Goal: Communication & Community: Answer question/provide support

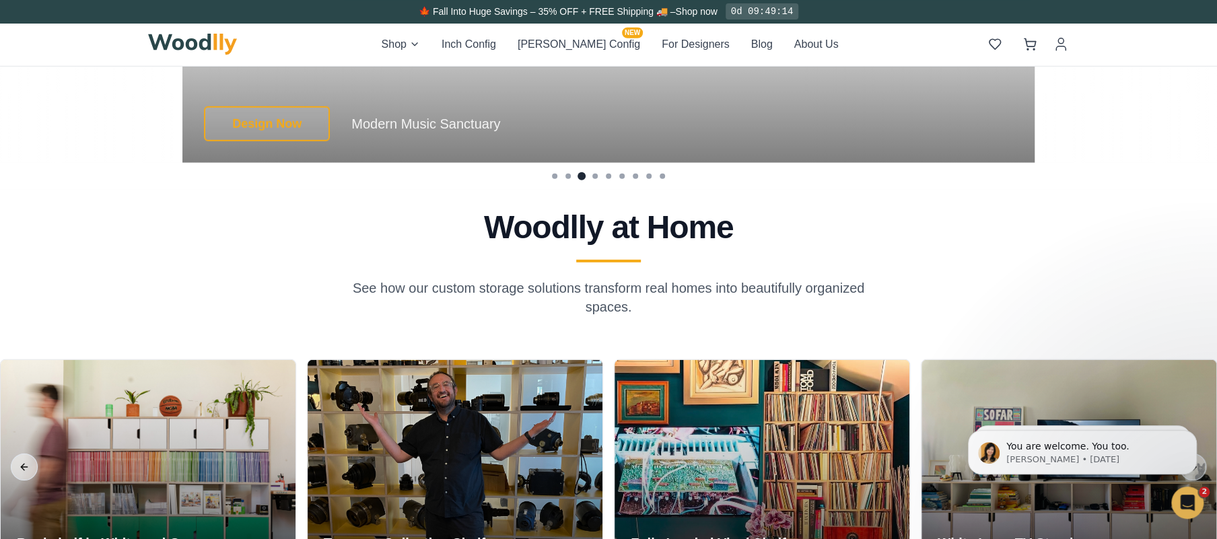
scroll to position [3175, 0]
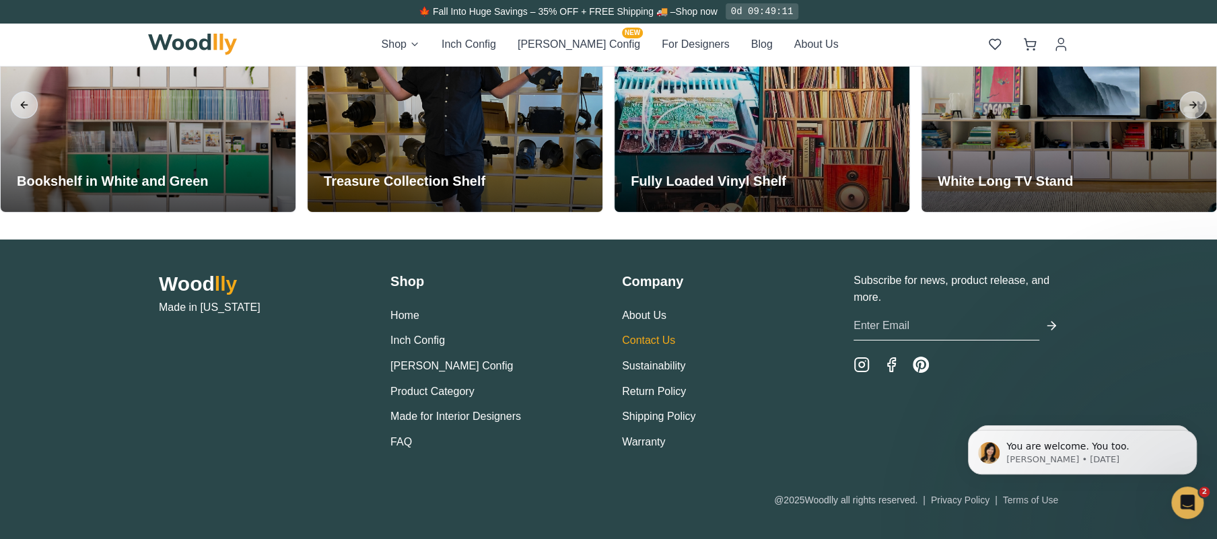
click at [660, 337] on link "Contact Us" at bounding box center [648, 339] width 53 height 11
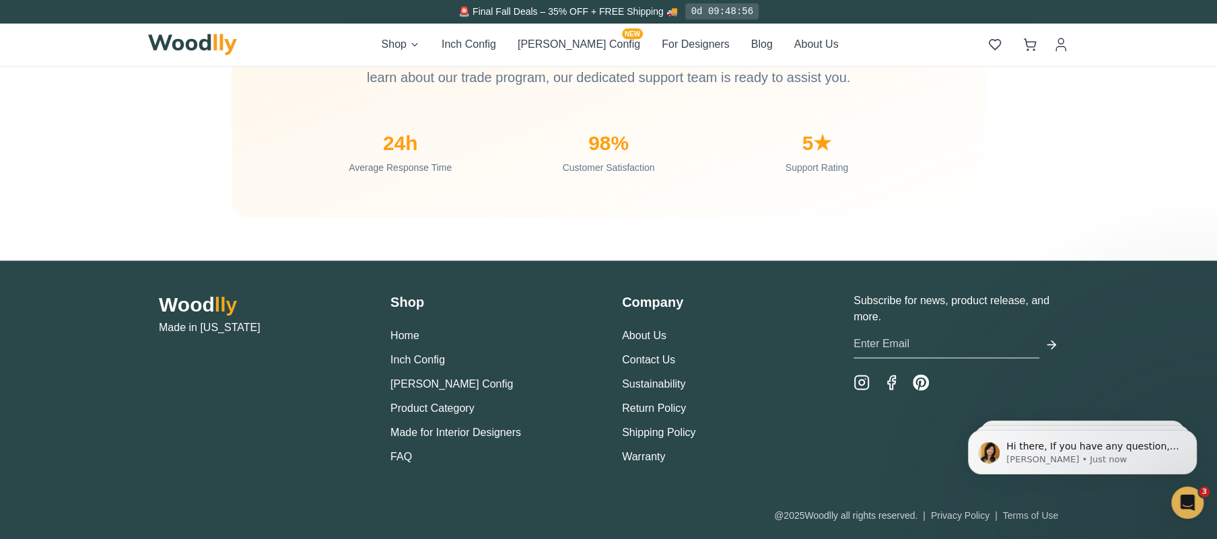
scroll to position [1334, 0]
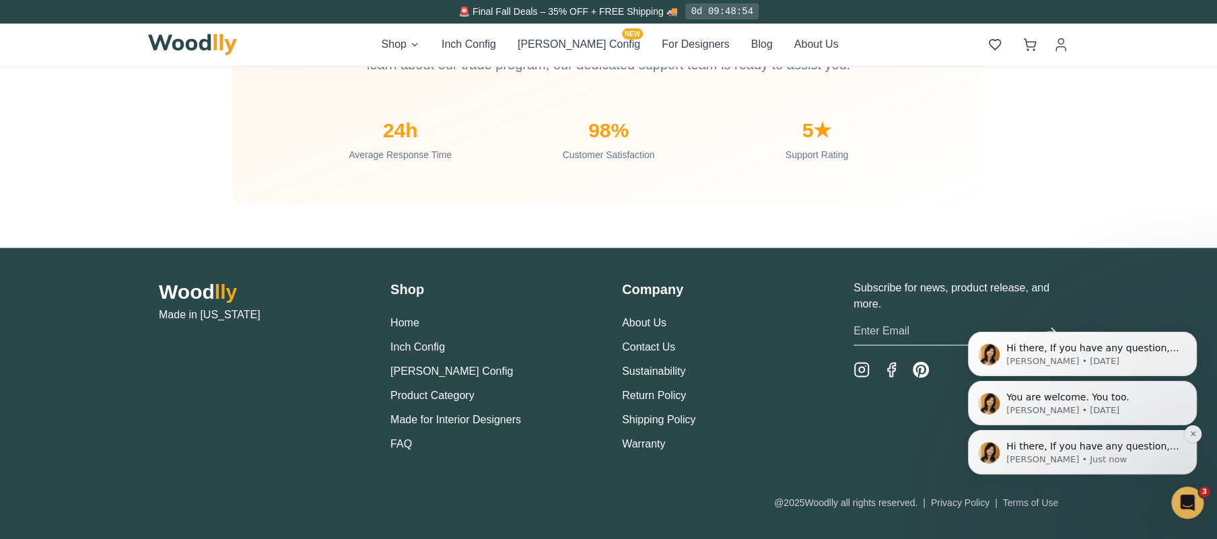
click at [1104, 442] on span "Hi there, If you have any question, we are right here for you. 😊" at bounding box center [1092, 453] width 172 height 24
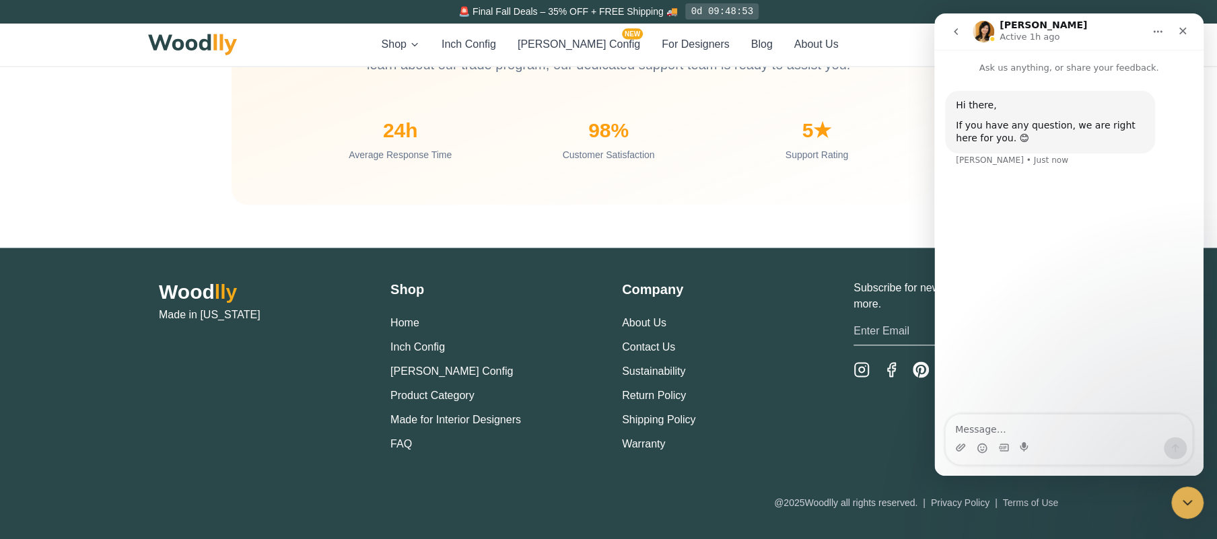
scroll to position [1311, 0]
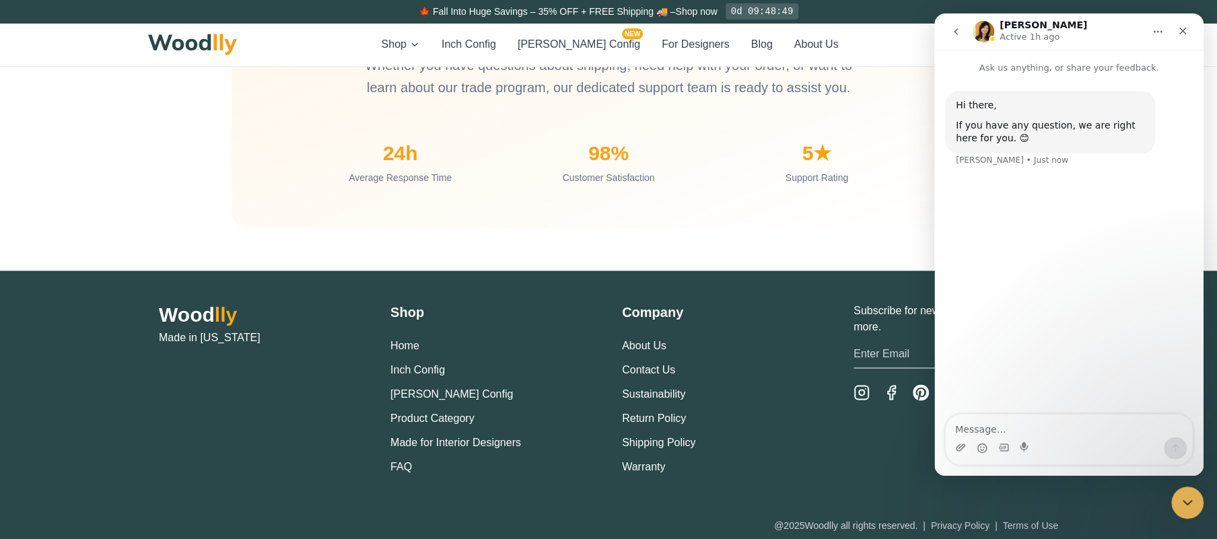
click at [991, 421] on textarea "Message…" at bounding box center [1069, 426] width 246 height 23
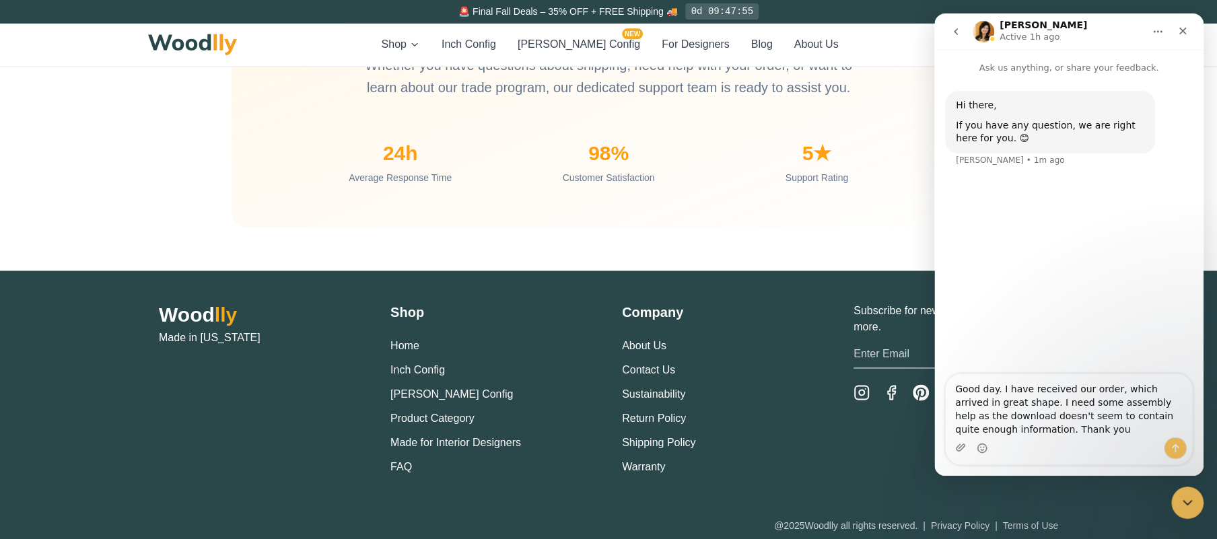
type textarea "Good day. I have received our order, which arrived in great shape. I need some …"
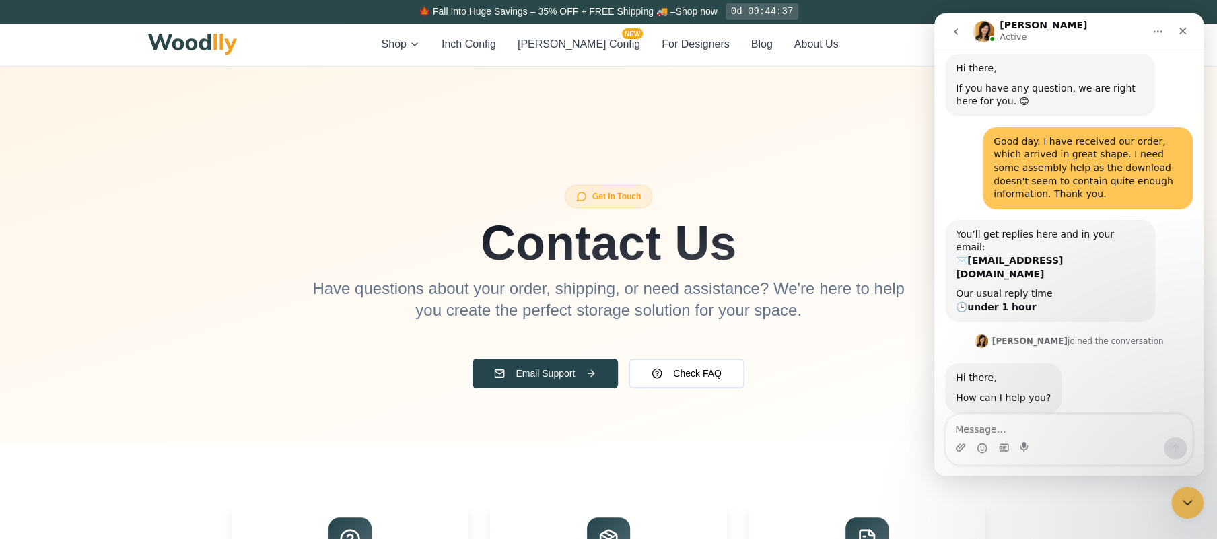
scroll to position [36, 0]
click at [985, 417] on textarea "Message…" at bounding box center [1069, 426] width 246 height 23
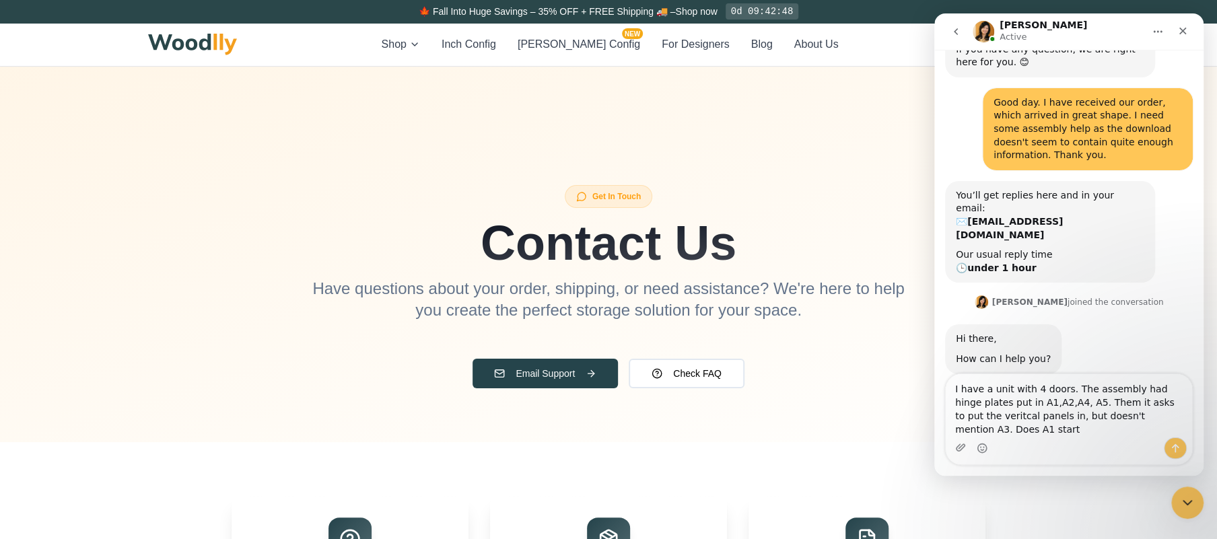
scroll to position [77, 0]
type textarea "I have a unit with 4 doors. The assembly had hinge plates put in A1,A2,A4, A5. …"
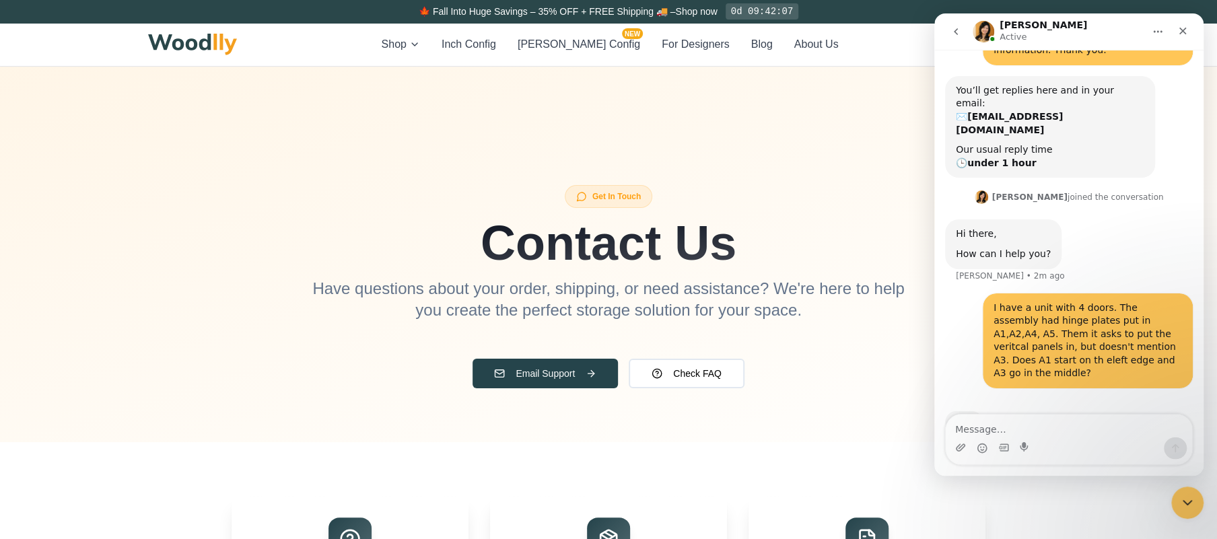
scroll to position [181, 0]
click at [1080, 427] on textarea "Message…" at bounding box center [1069, 426] width 246 height 23
type textarea "BTW, the assembly reference is #553."
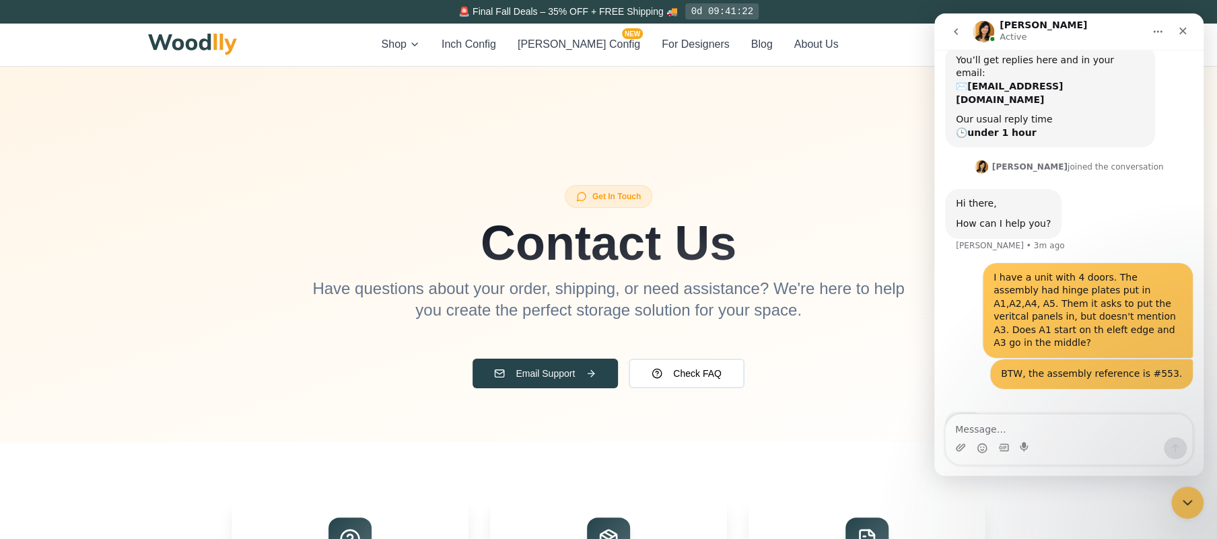
scroll to position [212, 0]
click at [985, 431] on textarea "Message…" at bounding box center [1069, 426] width 246 height 23
type textarea "And my name is [PERSON_NAME]."
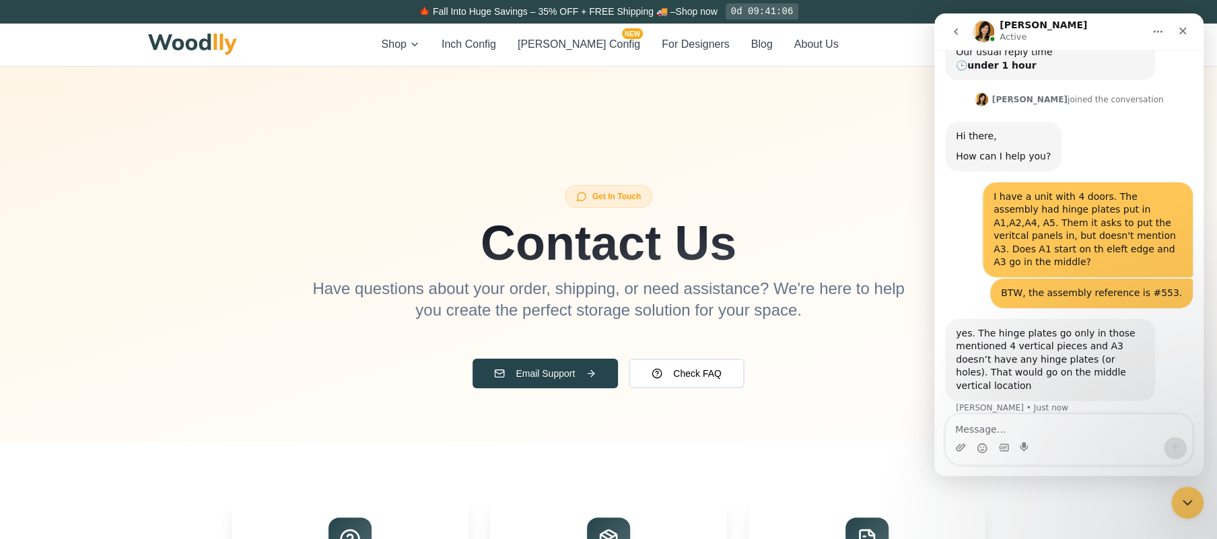
scroll to position [280, 0]
click at [981, 430] on textarea "Message…" at bounding box center [1069, 426] width 246 height 23
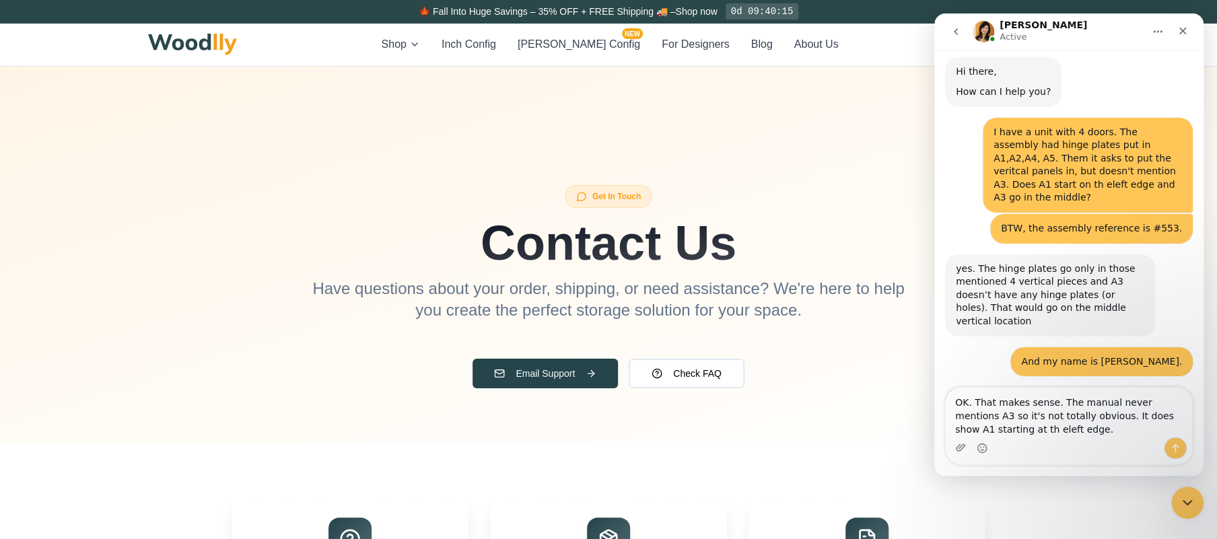
scroll to position [347, 0]
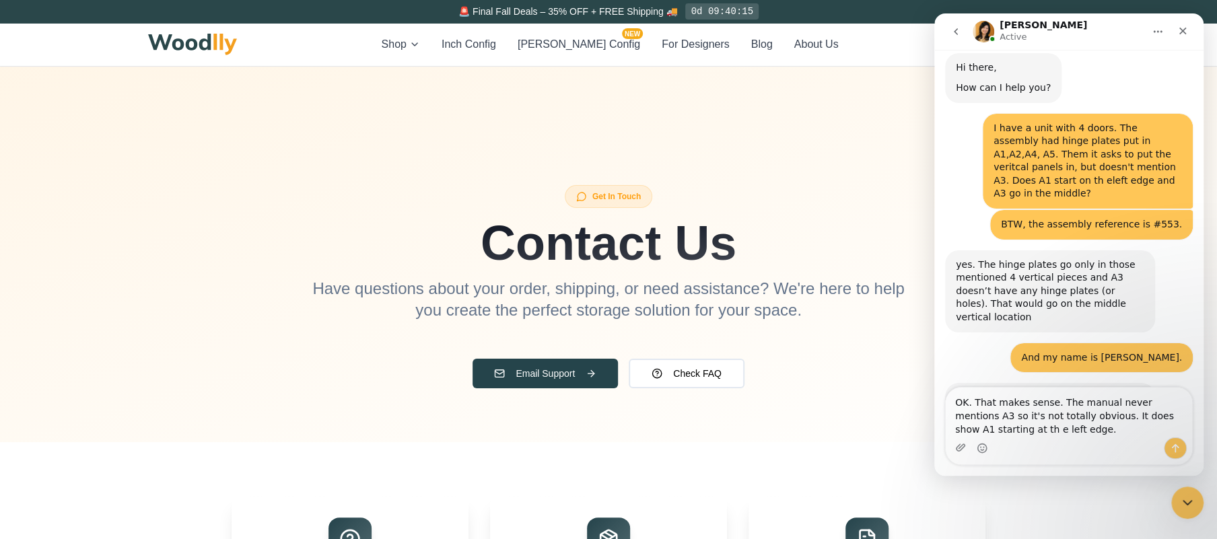
type textarea "OK. That makes sense. The manual never mentions A3 so it's not totally obvious.…"
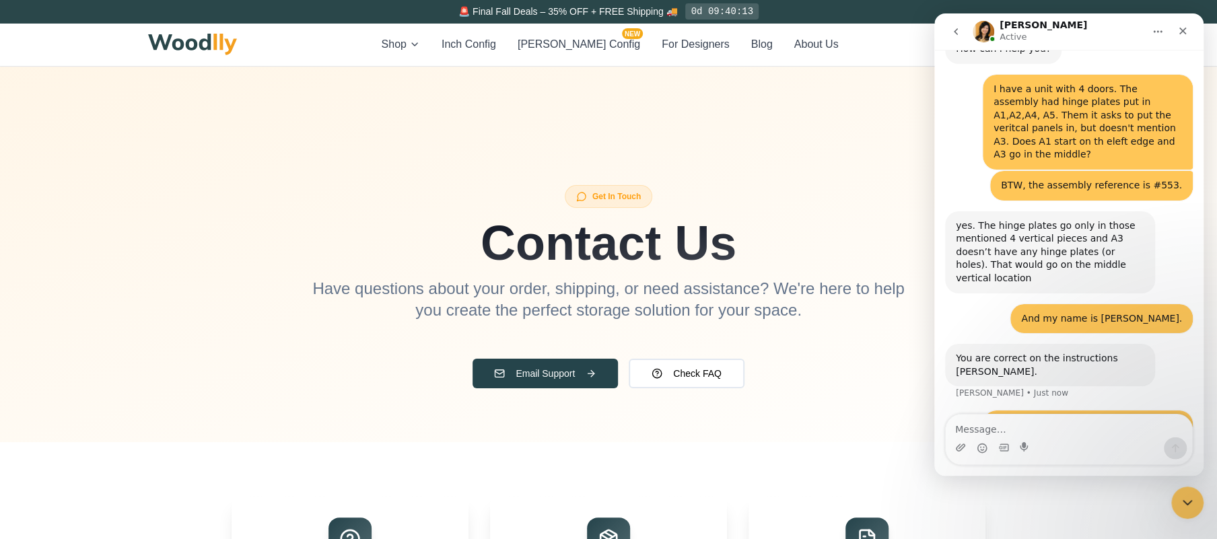
scroll to position [386, 0]
click at [1034, 421] on textarea "Message…" at bounding box center [1069, 426] width 246 height 23
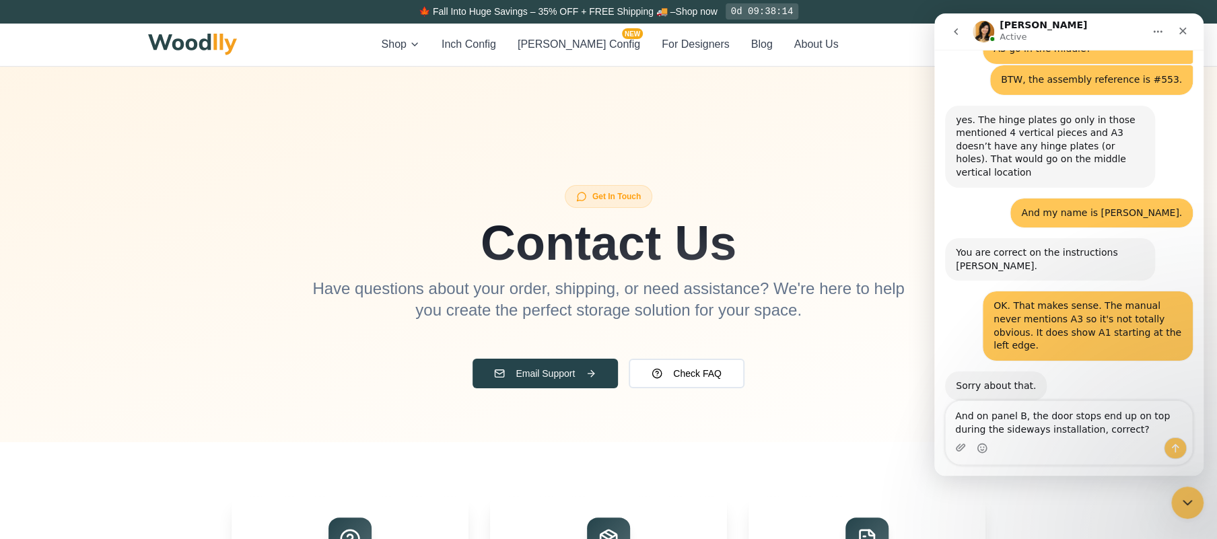
scroll to position [440, 0]
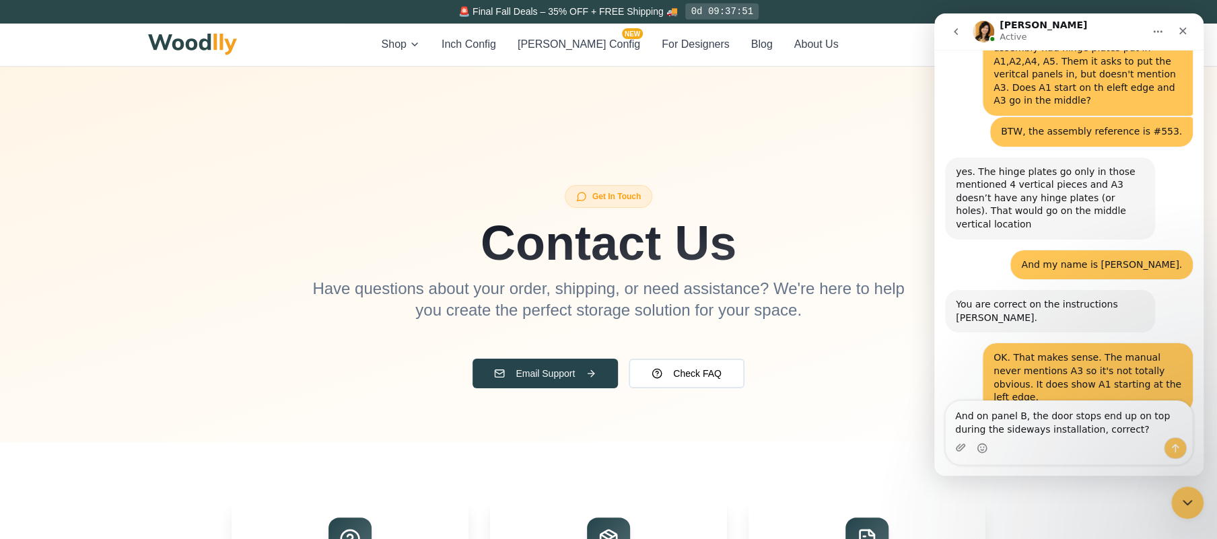
click at [1145, 419] on textarea "And on panel B, the door stops end up on top during the sideways installation, …" at bounding box center [1069, 419] width 246 height 36
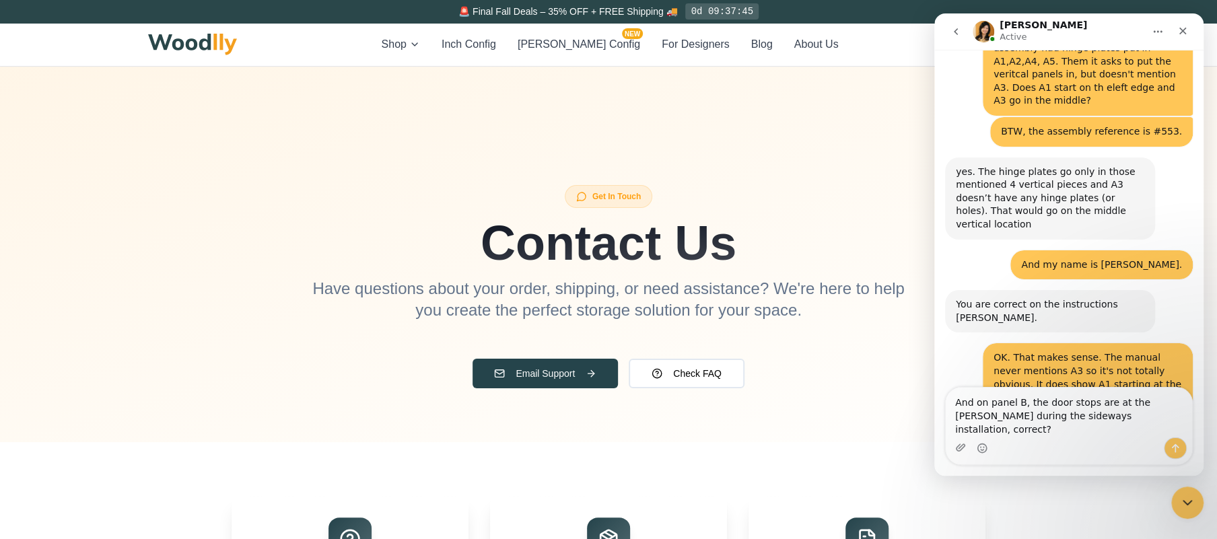
type textarea "And on panel B, the door stops are at the bottom during the sideways installati…"
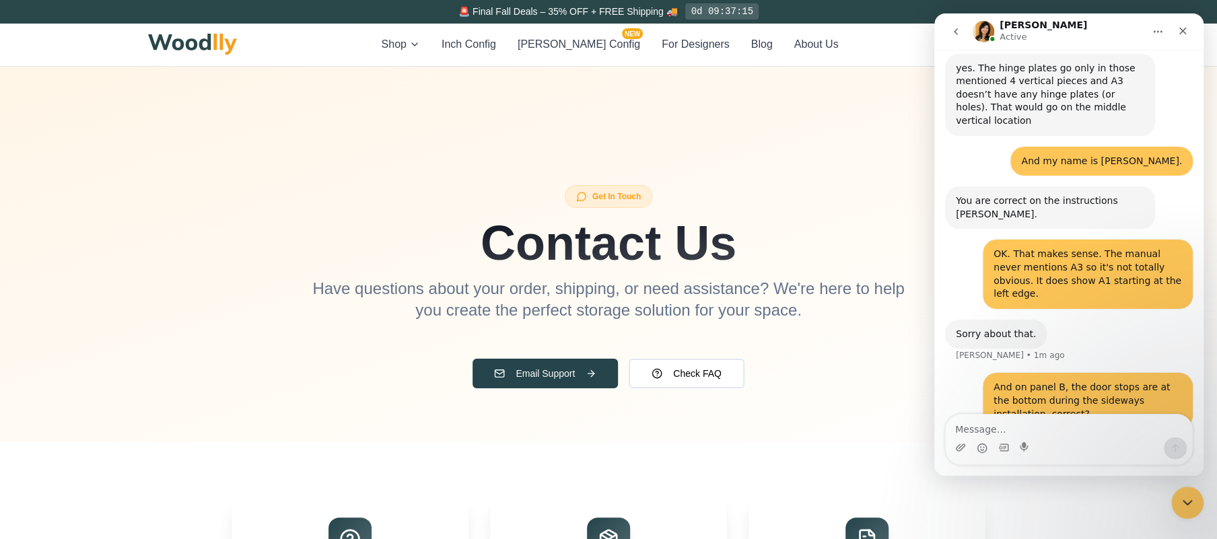
scroll to position [545, 0]
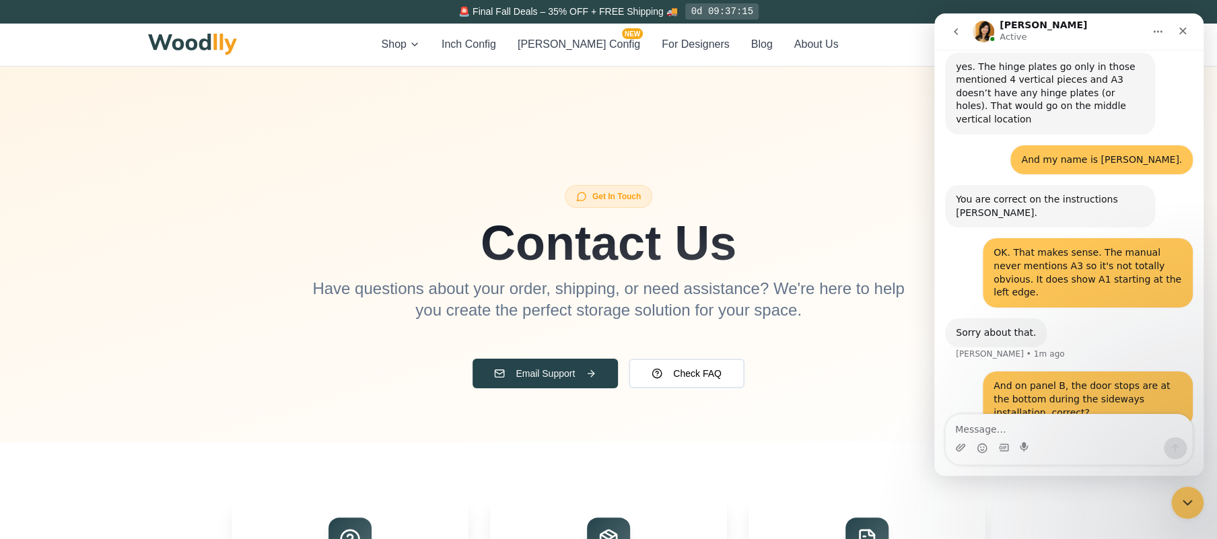
click at [999, 428] on textarea "Message…" at bounding box center [1069, 426] width 246 height 23
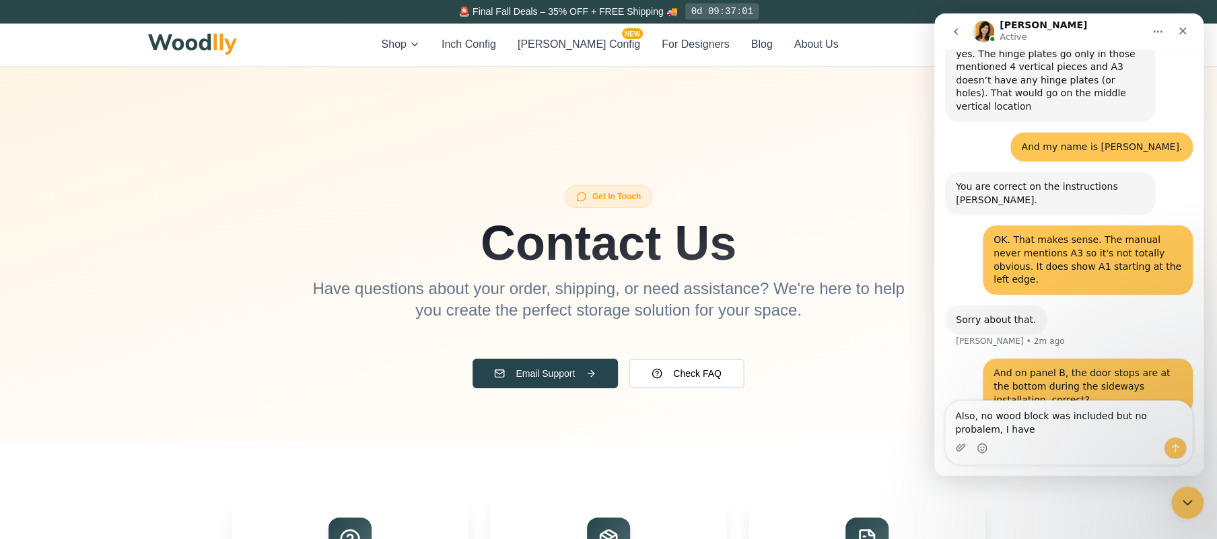
scroll to position [559, 0]
type textarea "Also, no wood block was included but no probalem, I have plenty of scrap wood!"
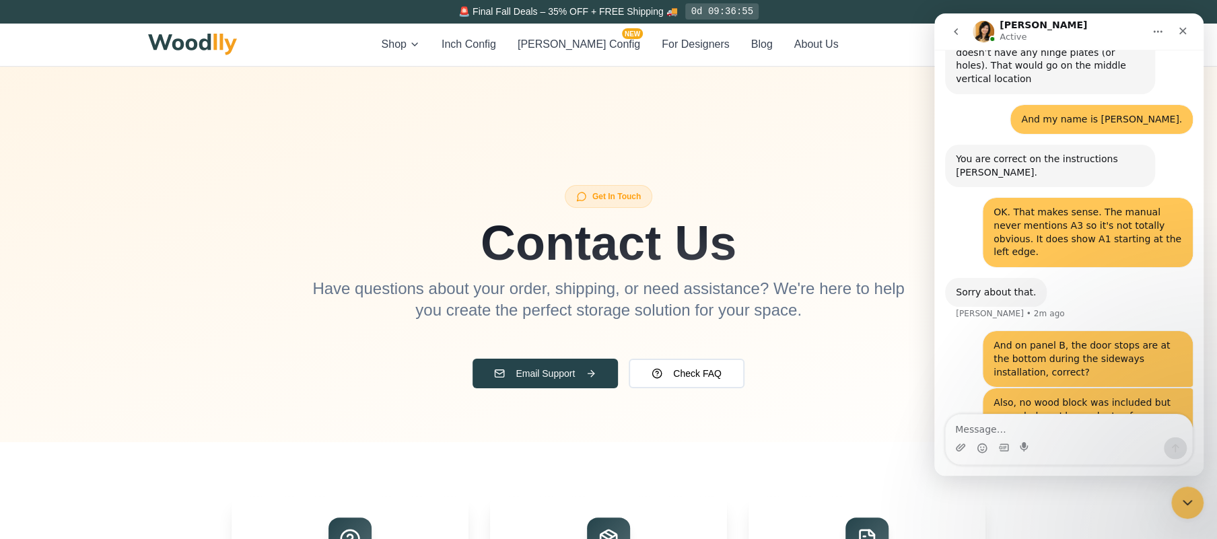
scroll to position [588, 0]
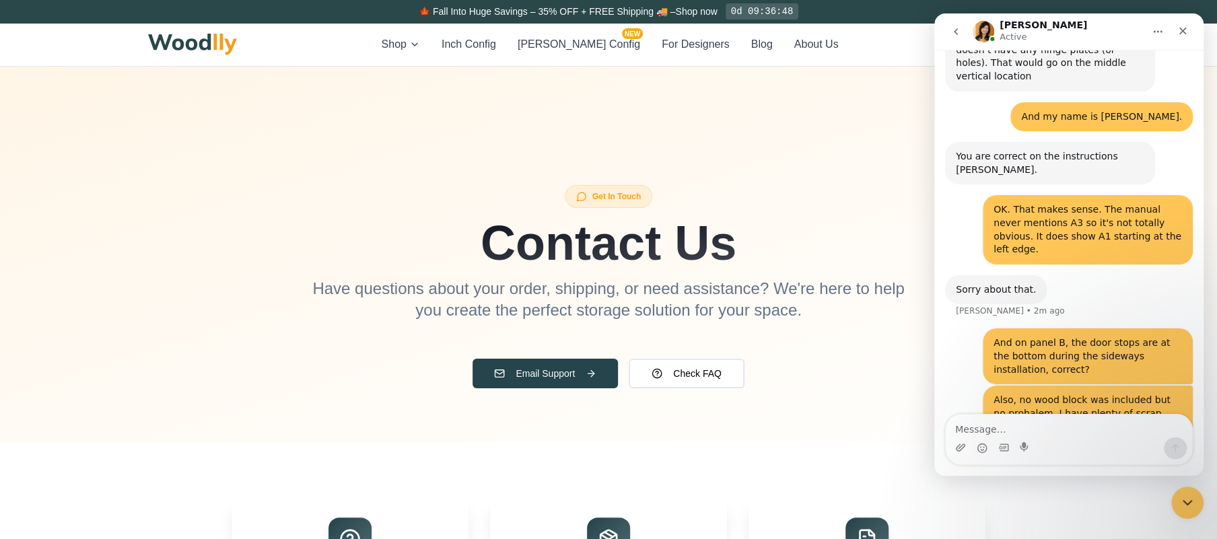
click at [1025, 394] on div "Also, no wood block was included but no probalem, I have plenty of scrap wood!" at bounding box center [1087, 414] width 188 height 40
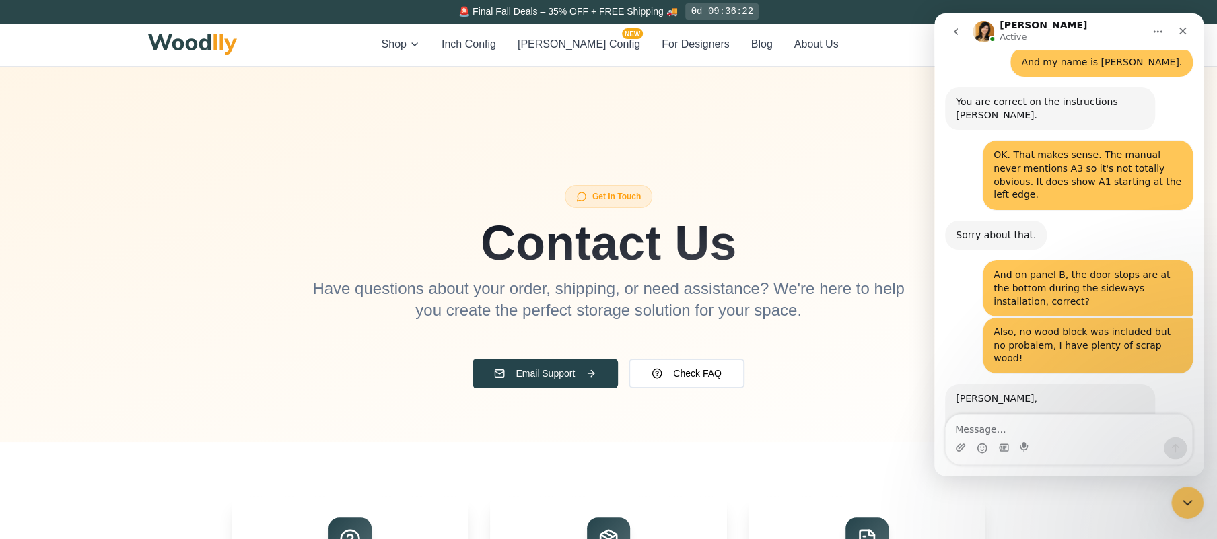
scroll to position [643, 0]
click at [1005, 427] on textarea "Message…" at bounding box center [1069, 426] width 246 height 23
type textarea "O"
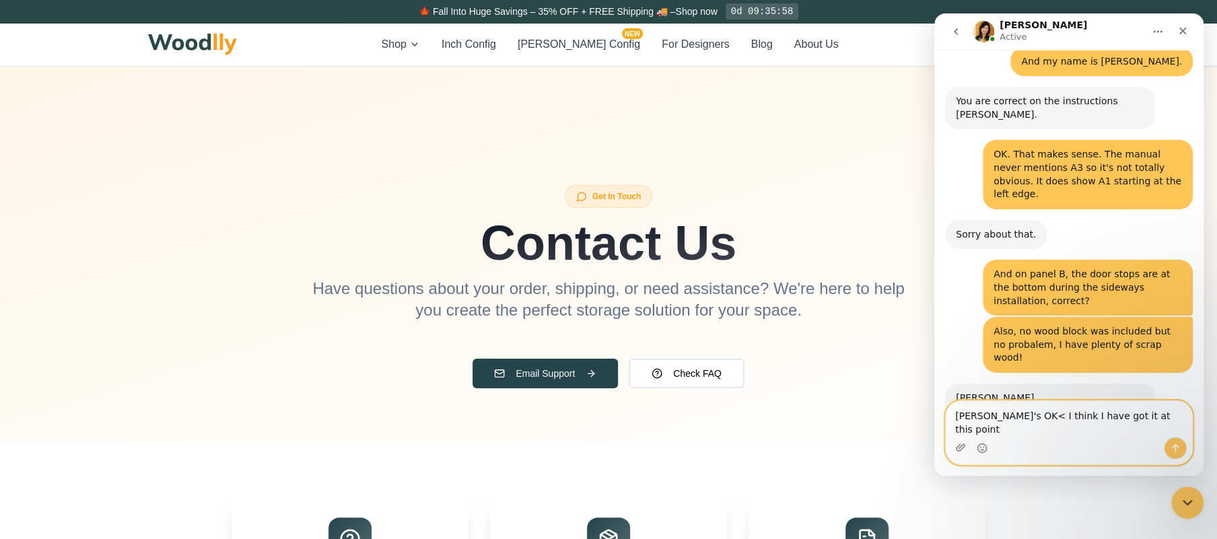
type textarea "[PERSON_NAME]'s OK< I think I have got it at this point."
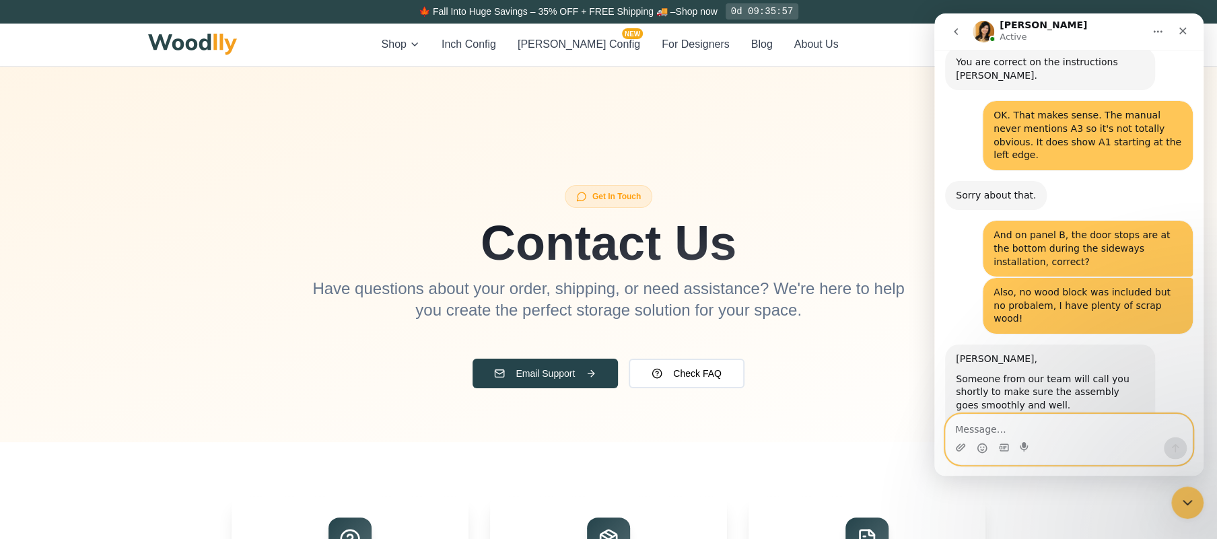
scroll to position [683, 0]
click at [985, 429] on textarea "Message…" at bounding box center [1069, 426] width 246 height 23
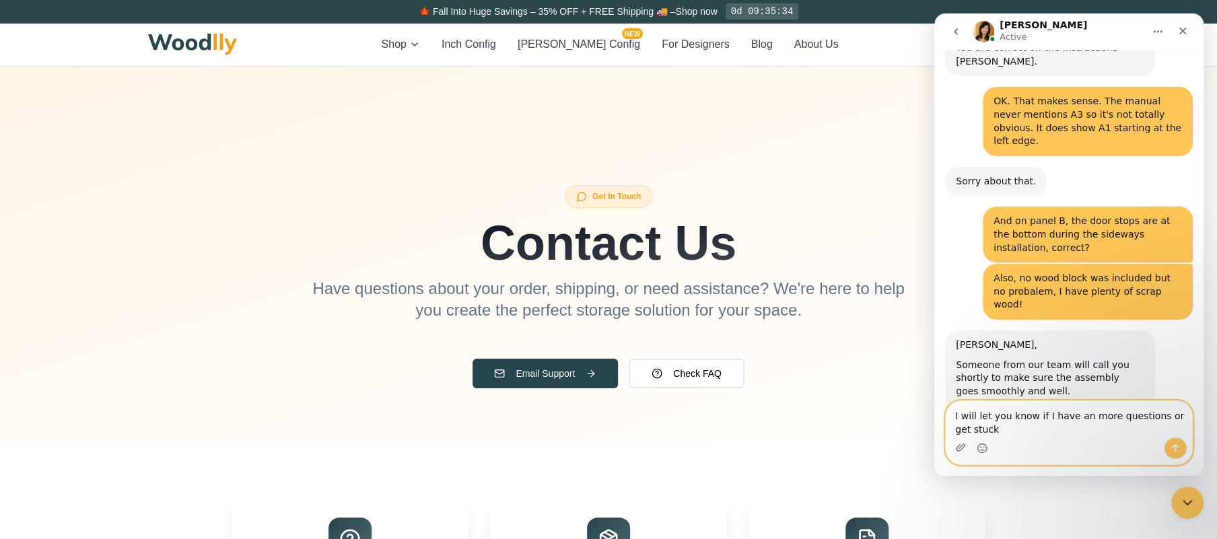
type textarea "I will let you know if I have an more questions or get stuck."
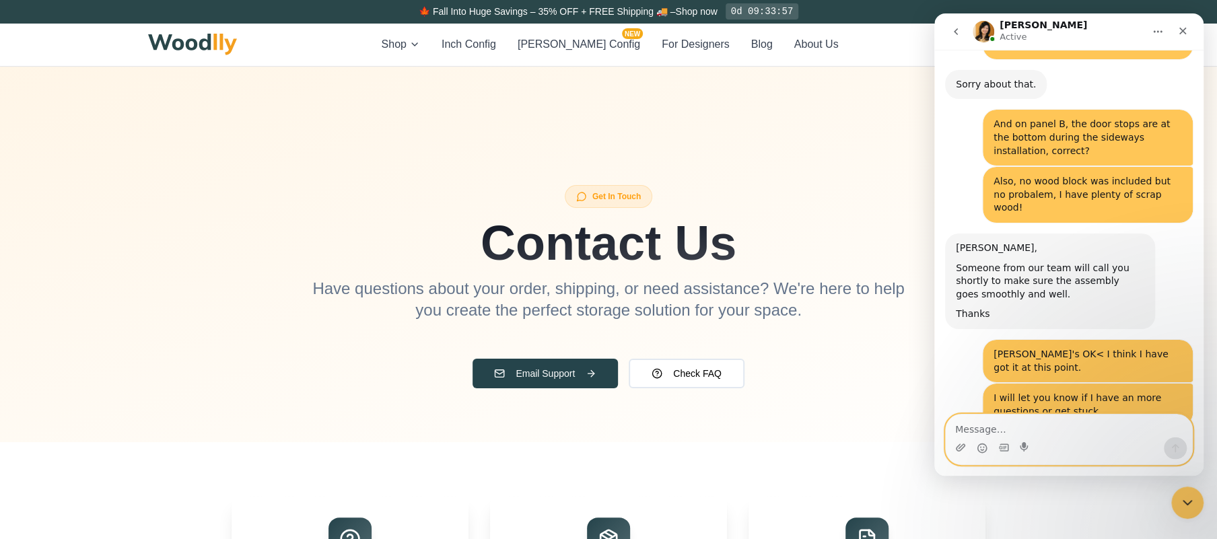
scroll to position [793, 0]
click at [1020, 432] on textarea "Message…" at bounding box center [1069, 426] width 246 height 23
click at [984, 426] on textarea "Thanka, [PERSON_NAME], all good!" at bounding box center [1069, 426] width 246 height 23
type textarea "Thanks, [PERSON_NAME], all good!"
click at [1181, 447] on button "Send a message…" at bounding box center [1175, 448] width 23 height 22
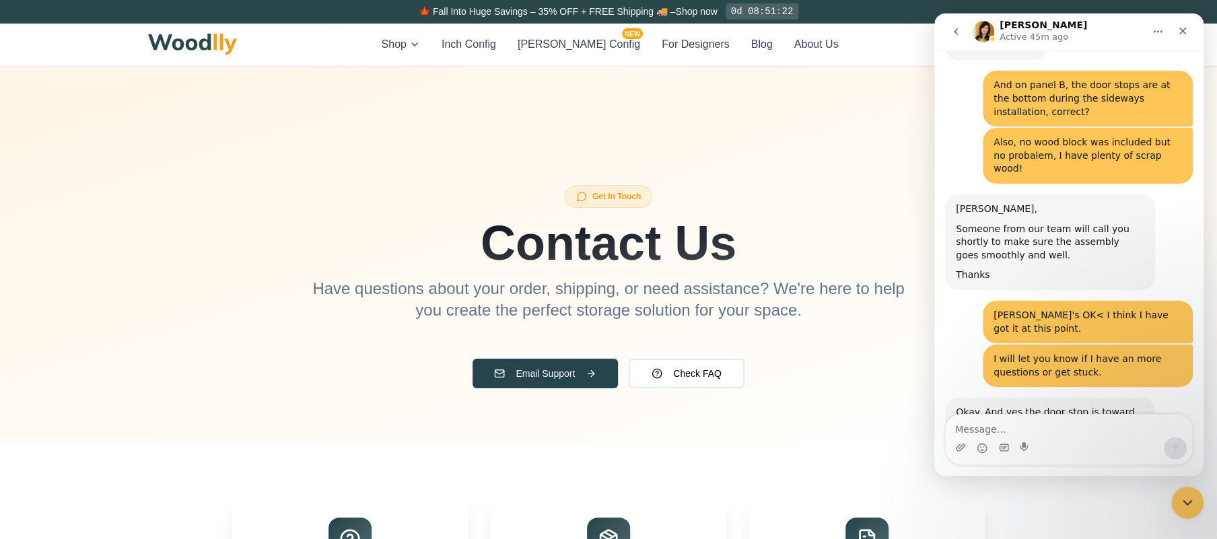
scroll to position [834, 0]
